Goal: Task Accomplishment & Management: Use online tool/utility

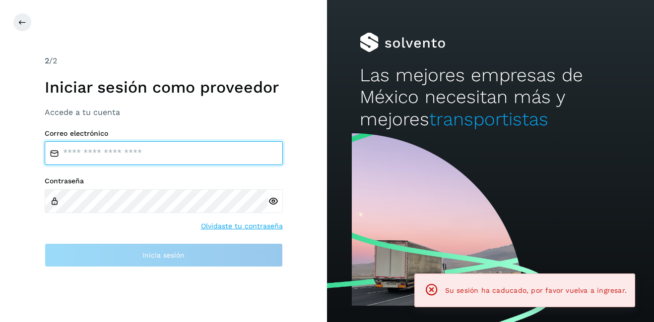
type input "**********"
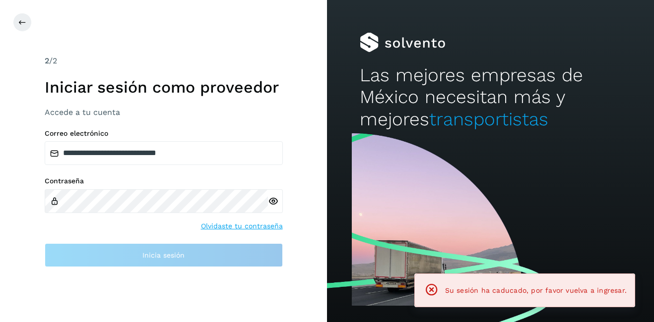
click at [19, 33] on div "**********" at bounding box center [163, 161] width 327 height 322
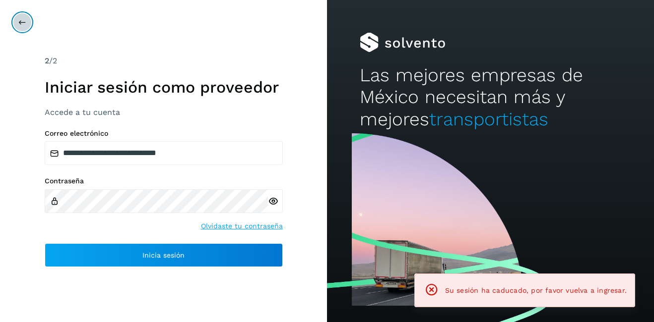
click at [23, 28] on button at bounding box center [22, 22] width 19 height 19
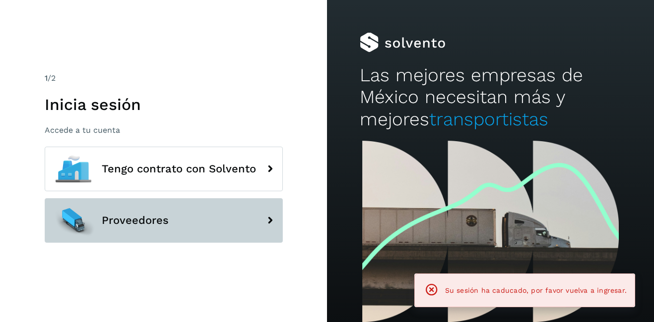
click at [134, 226] on span "Proveedores" at bounding box center [135, 221] width 67 height 12
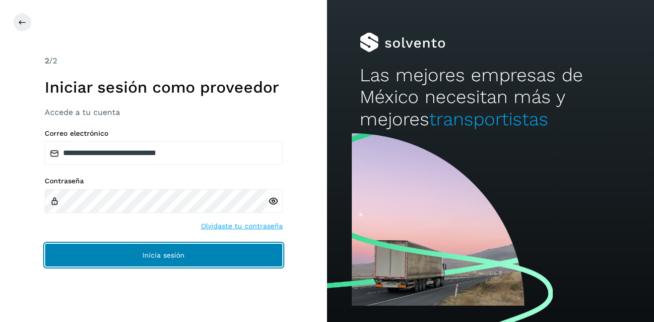
click at [212, 259] on button "Inicia sesión" at bounding box center [164, 256] width 238 height 24
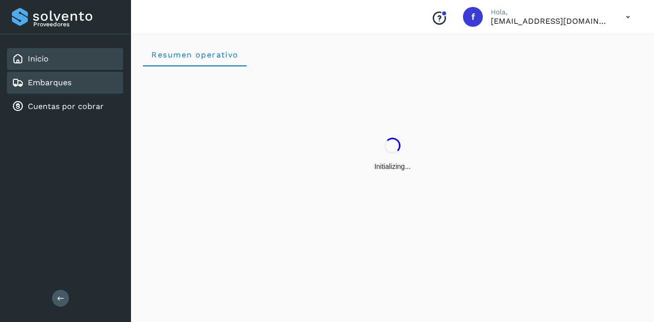
click at [63, 83] on link "Embarques" at bounding box center [50, 82] width 44 height 9
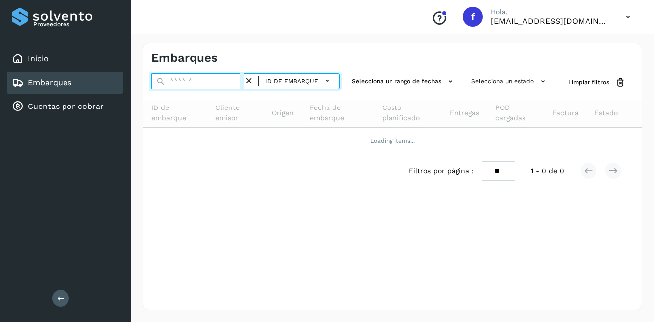
click at [192, 79] on input "text" at bounding box center [197, 81] width 92 height 16
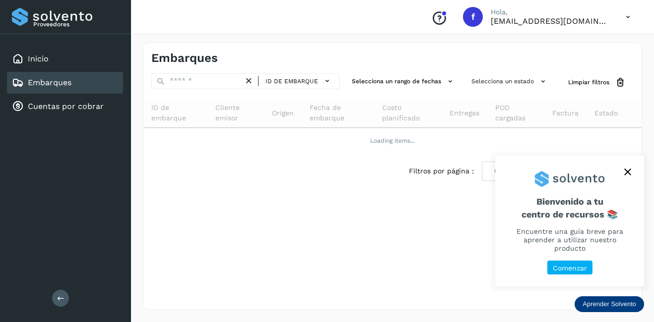
drag, startPoint x: 627, startPoint y: 175, endPoint x: 635, endPoint y: 200, distance: 25.9
click at [625, 175] on icon "close," at bounding box center [627, 172] width 7 height 7
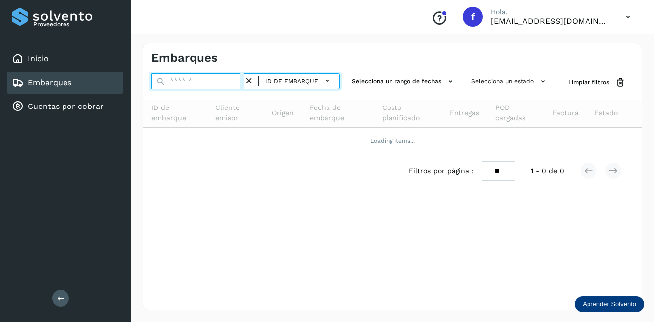
click at [192, 84] on input "text" at bounding box center [197, 81] width 92 height 16
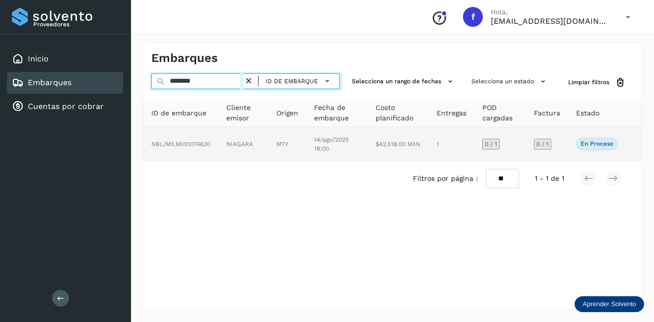
type input "********"
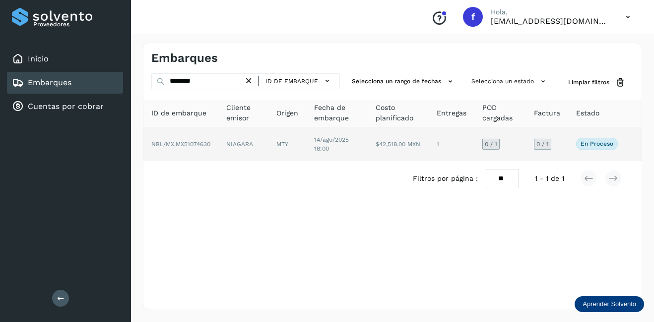
click at [306, 144] on td "MTY" at bounding box center [337, 145] width 62 height 34
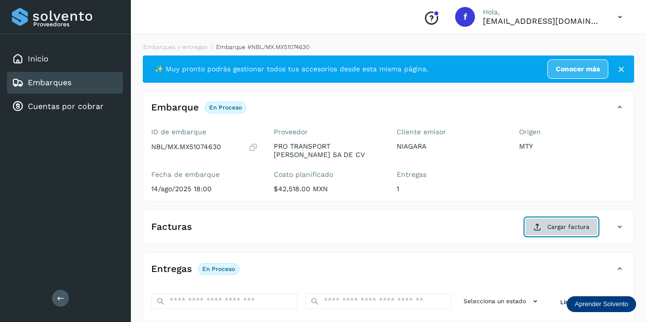
click at [575, 230] on span "Cargar factura" at bounding box center [569, 227] width 42 height 9
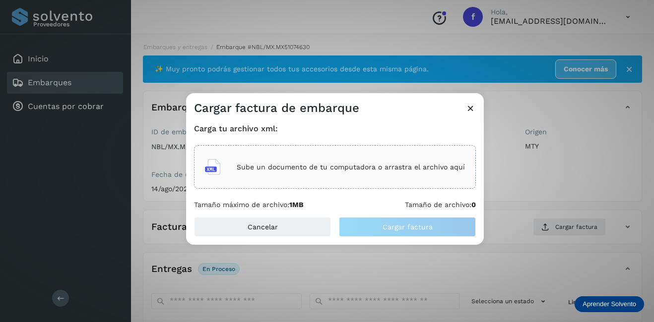
click at [394, 169] on p "Sube un documento de tu computadora o arrastra el archivo aquí" at bounding box center [351, 167] width 228 height 8
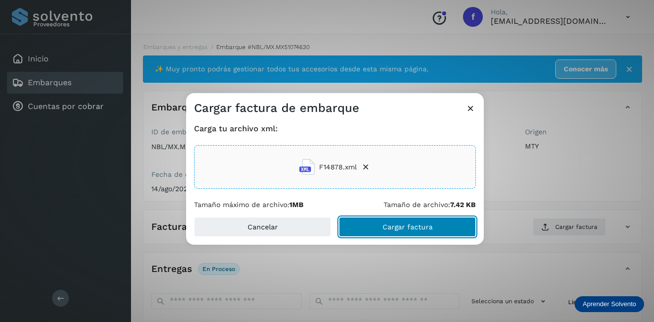
click at [396, 220] on button "Cargar factura" at bounding box center [407, 227] width 137 height 20
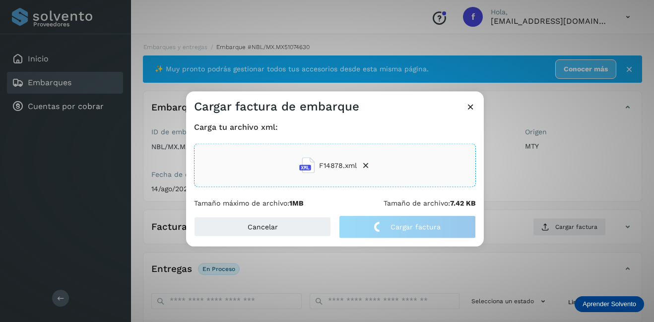
drag, startPoint x: 519, startPoint y: 176, endPoint x: 485, endPoint y: 177, distance: 34.3
click at [520, 175] on div "Cargar factura de embarque Carga tu archivo xml: F14878.xml Tamaño máximo de ar…" at bounding box center [327, 161] width 654 height 322
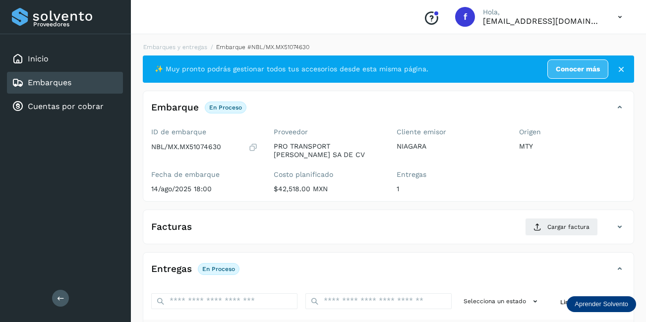
scroll to position [155, 0]
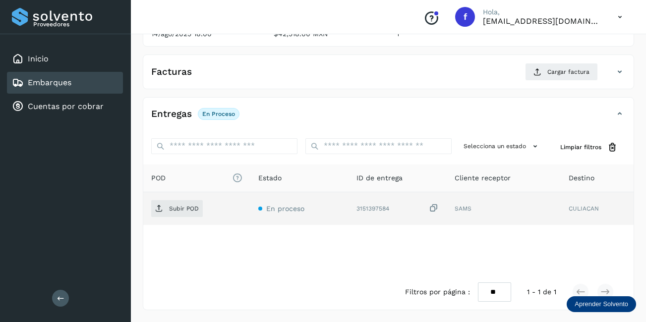
click at [251, 198] on td "Subir POD" at bounding box center [300, 209] width 98 height 33
click at [191, 202] on span "Subir POD" at bounding box center [177, 209] width 52 height 16
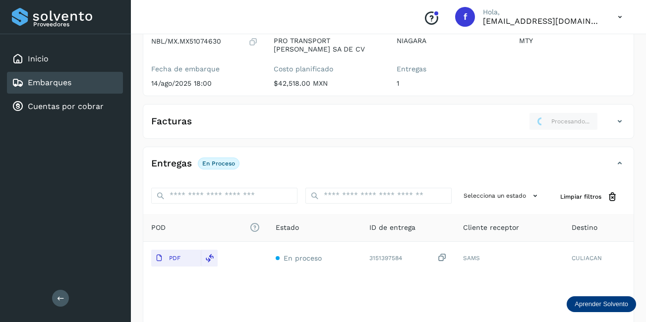
click at [70, 88] on div "Embarques" at bounding box center [42, 83] width 60 height 12
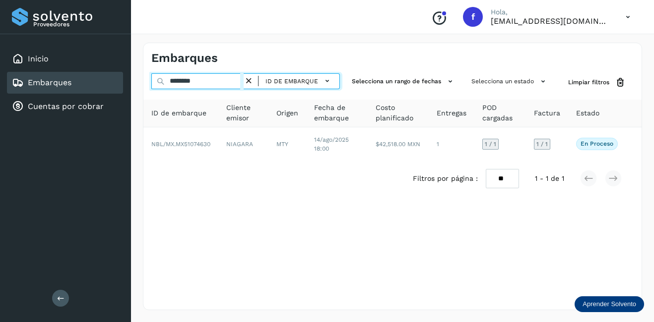
drag, startPoint x: 211, startPoint y: 80, endPoint x: 161, endPoint y: 80, distance: 50.1
click at [163, 80] on div "******** ID de embarque" at bounding box center [245, 82] width 189 height 18
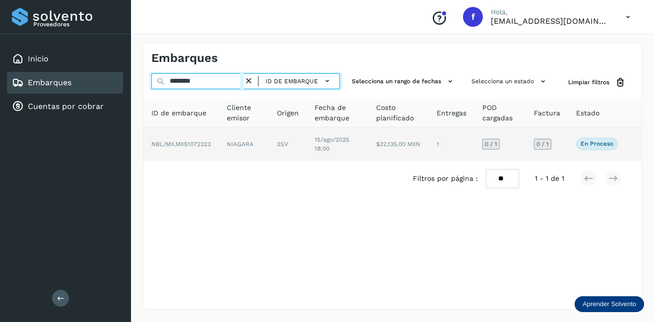
type input "********"
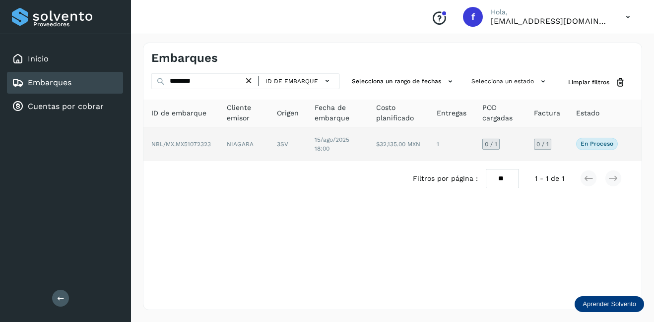
click at [429, 142] on td "$32,135.00 MXN" at bounding box center [452, 145] width 46 height 34
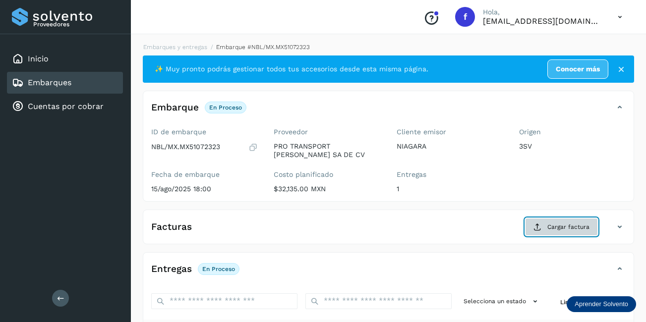
click at [575, 224] on span "Cargar factura" at bounding box center [569, 227] width 42 height 9
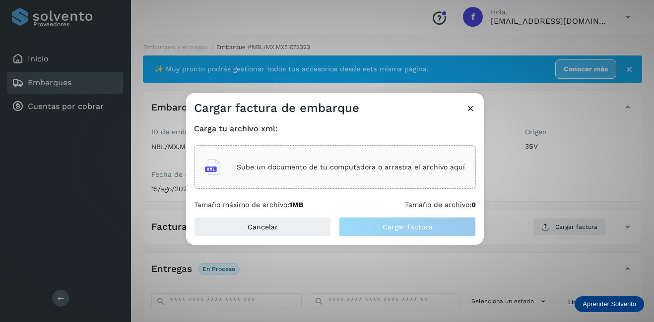
click at [280, 169] on p "Sube un documento de tu computadora o arrastra el archivo aquí" at bounding box center [351, 167] width 228 height 8
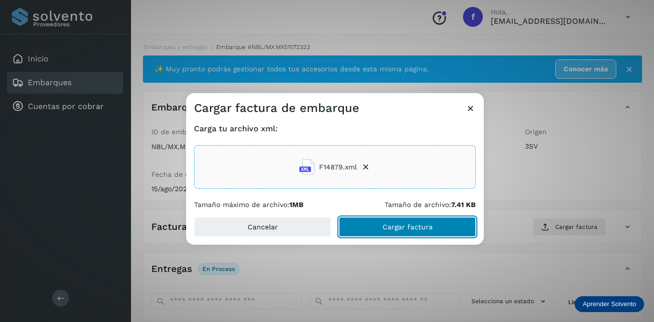
click at [436, 222] on button "Cargar factura" at bounding box center [407, 227] width 137 height 20
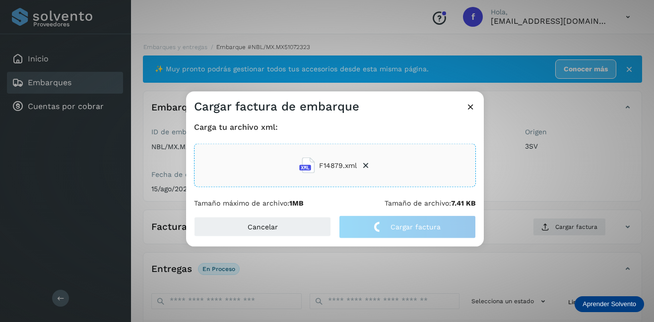
click at [537, 191] on div "Cargar factura de embarque Carga tu archivo xml: F14879.xml Tamaño máximo de ar…" at bounding box center [327, 161] width 654 height 322
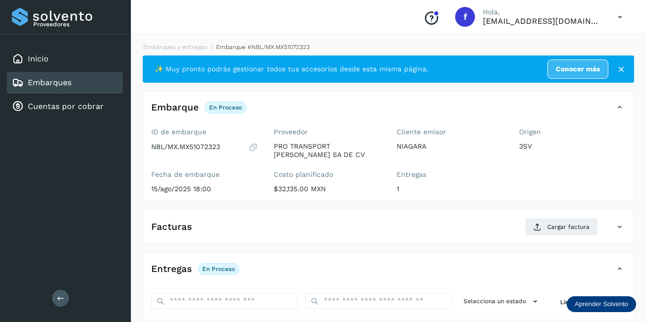
scroll to position [149, 0]
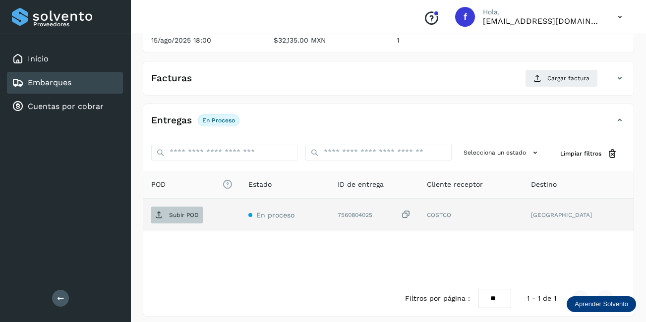
click at [169, 217] on span "Subir POD" at bounding box center [177, 215] width 52 height 16
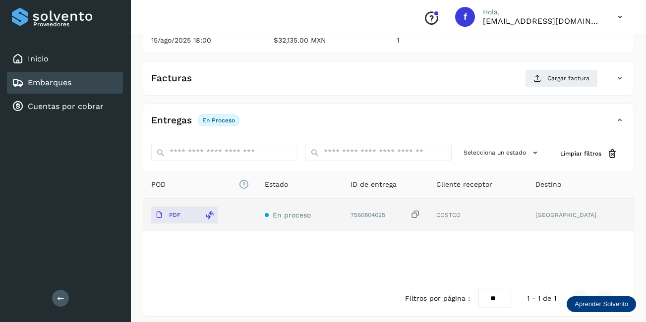
scroll to position [0, 0]
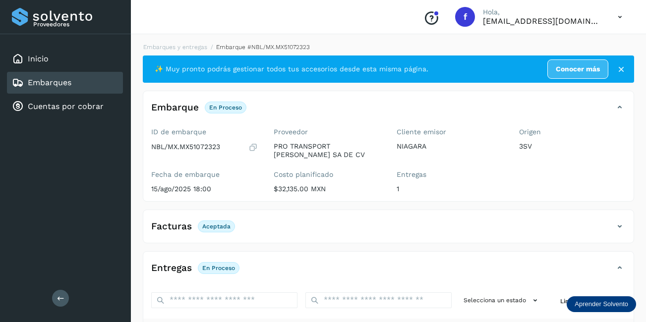
click at [106, 83] on div "Embarques" at bounding box center [65, 83] width 116 height 22
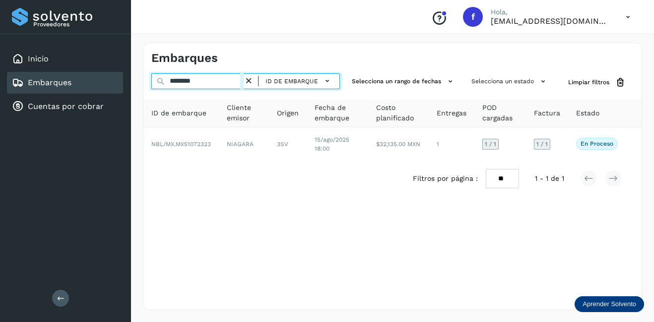
drag, startPoint x: 215, startPoint y: 85, endPoint x: 159, endPoint y: 81, distance: 56.2
click at [159, 81] on div "******** ID de embarque" at bounding box center [245, 82] width 189 height 18
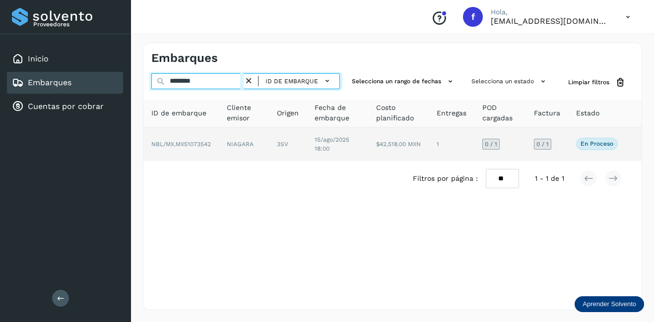
type input "********"
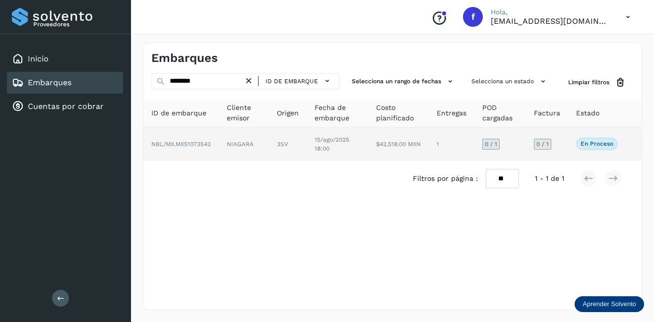
click at [269, 142] on td "NIAGARA" at bounding box center [288, 145] width 38 height 34
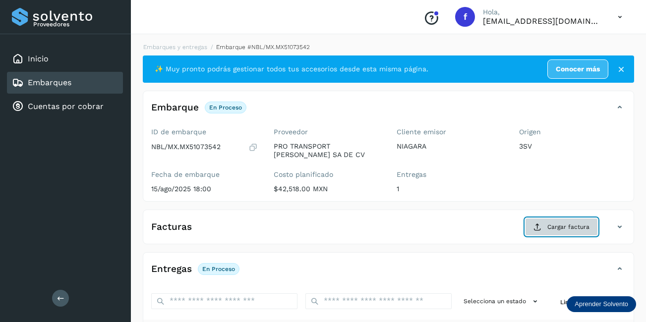
click at [569, 229] on span "Cargar factura" at bounding box center [569, 227] width 42 height 9
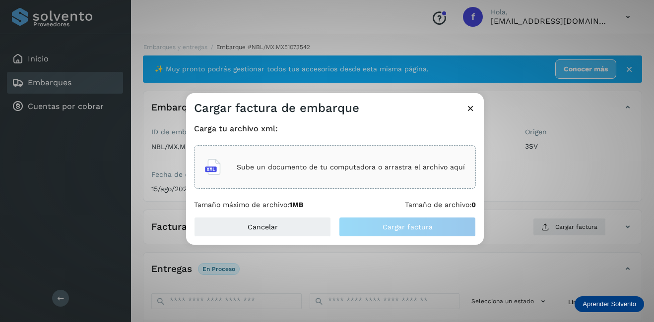
click at [289, 164] on p "Sube un documento de tu computadora o arrastra el archivo aquí" at bounding box center [351, 167] width 228 height 8
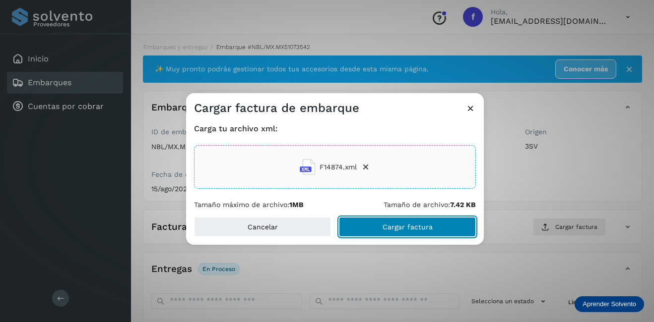
click at [431, 225] on span "Cargar factura" at bounding box center [408, 227] width 50 height 7
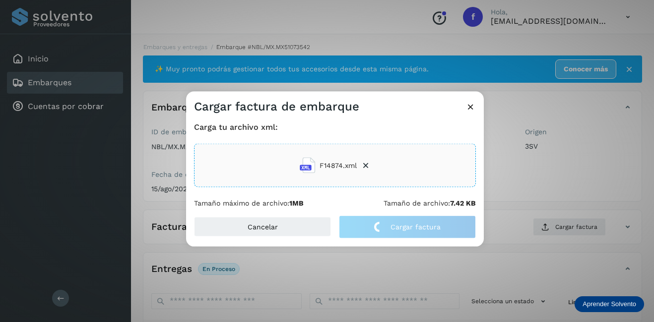
click at [564, 177] on div "Cargar factura de embarque Carga tu archivo xml: F14874.xml Tamaño máximo de ar…" at bounding box center [327, 161] width 654 height 322
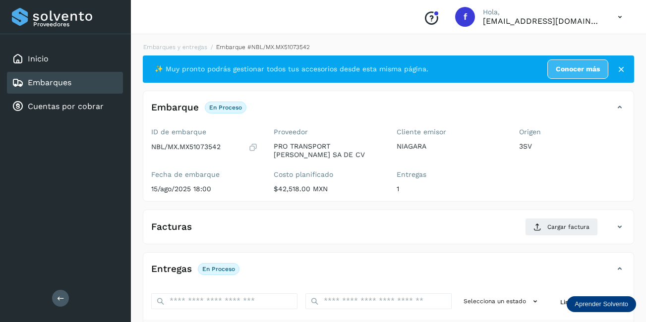
scroll to position [149, 0]
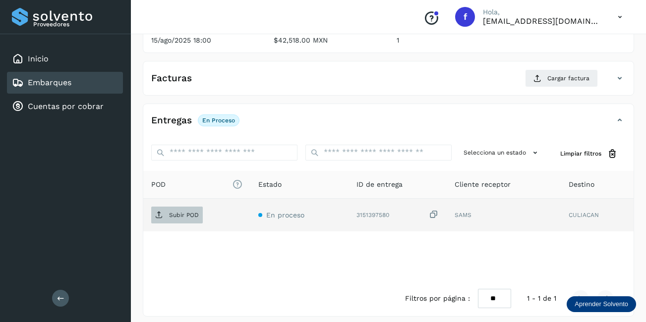
click at [193, 217] on p "Subir POD" at bounding box center [184, 215] width 30 height 7
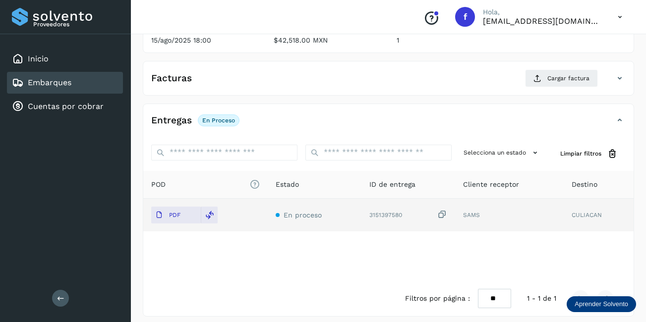
scroll to position [50, 0]
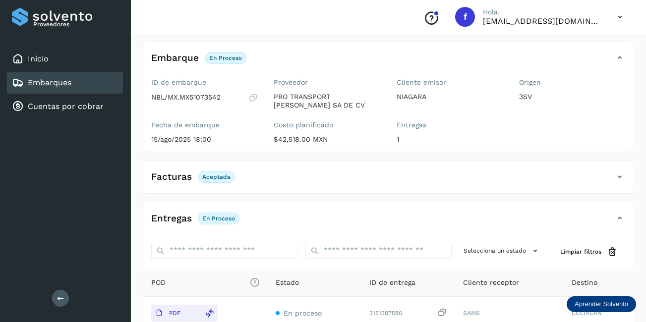
click at [92, 82] on div "Embarques" at bounding box center [65, 83] width 116 height 22
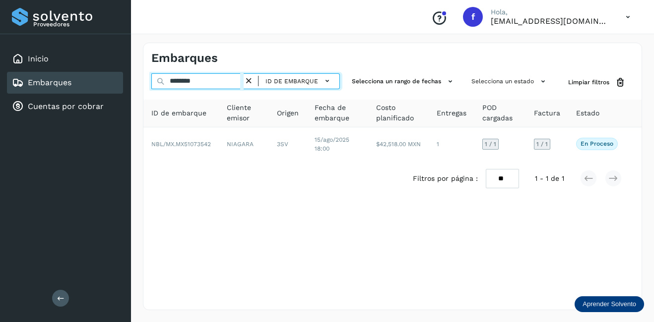
drag, startPoint x: 225, startPoint y: 81, endPoint x: 163, endPoint y: 78, distance: 62.1
click at [163, 78] on div "******** ID de embarque" at bounding box center [245, 82] width 189 height 18
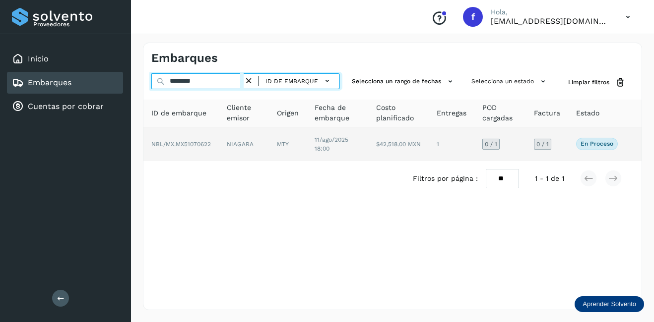
type input "********"
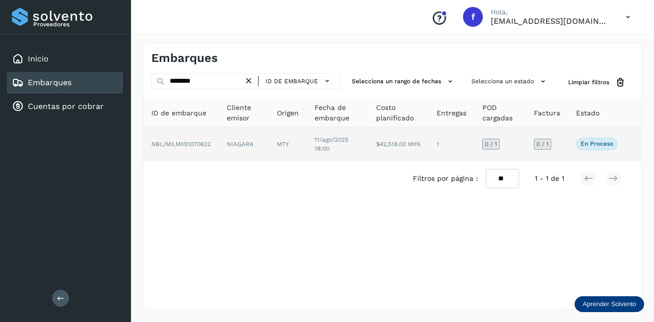
click at [626, 142] on td "En proceso Verifica el estado de la factura o entregas asociadas a este embarque" at bounding box center [634, 145] width 16 height 34
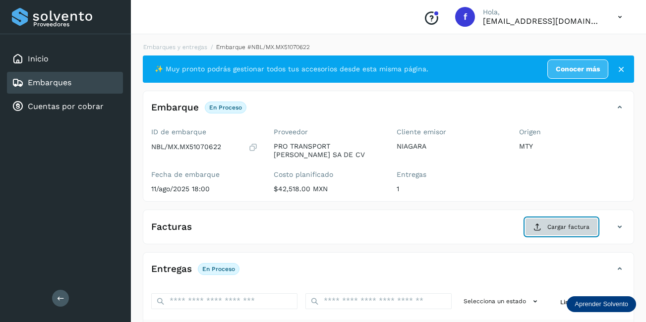
click at [585, 226] on span "Cargar factura" at bounding box center [569, 227] width 42 height 9
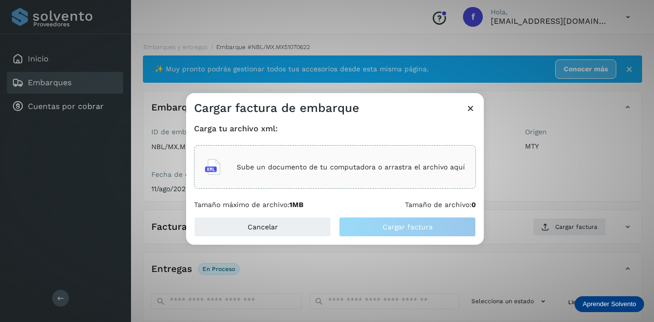
click at [322, 179] on div "Sube un documento de tu computadora o arrastra el archivo aquí" at bounding box center [335, 167] width 260 height 27
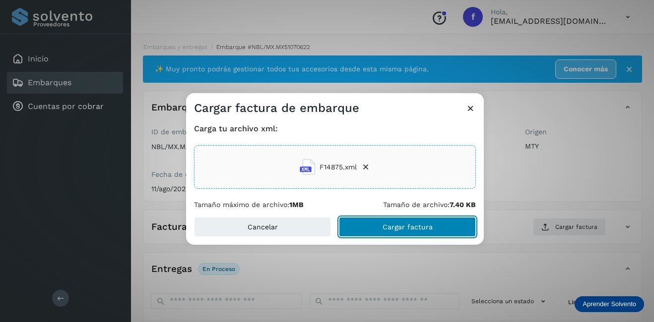
click at [431, 224] on span "Cargar factura" at bounding box center [408, 227] width 50 height 7
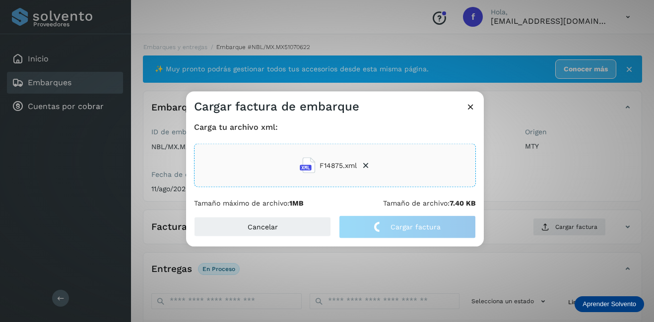
click at [540, 164] on div "Cargar factura de embarque Carga tu archivo xml: F14875.xml Tamaño máximo de ar…" at bounding box center [327, 161] width 654 height 322
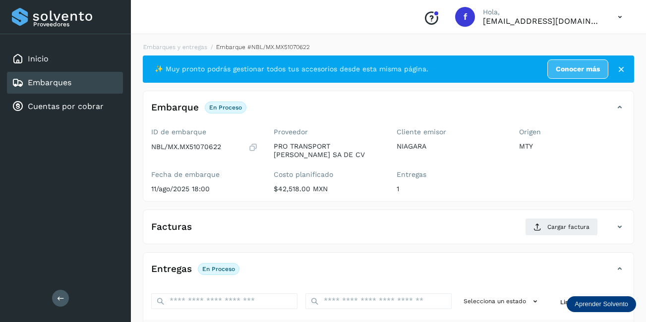
scroll to position [99, 0]
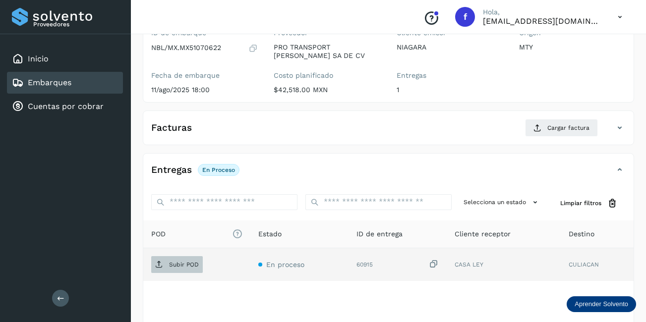
click at [185, 264] on p "Subir POD" at bounding box center [184, 264] width 30 height 7
